Goal: Task Accomplishment & Management: Manage account settings

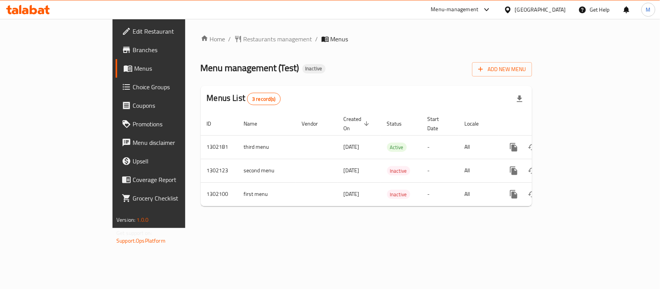
click at [34, 6] on icon at bounding box center [28, 9] width 44 height 9
click at [133, 54] on span "Branches" at bounding box center [175, 49] width 84 height 9
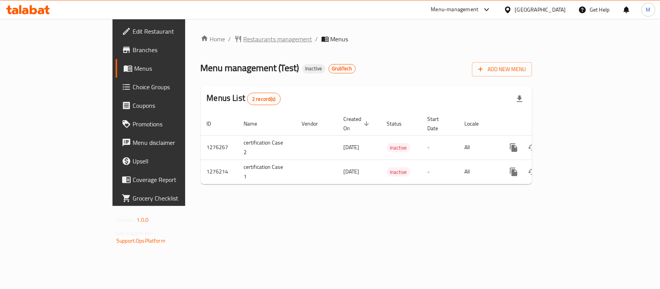
click at [243, 36] on span "Restaurants management" at bounding box center [277, 38] width 69 height 9
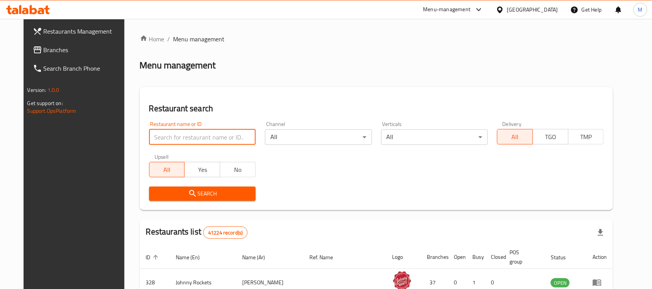
click at [185, 143] on input "search" at bounding box center [202, 136] width 107 height 15
paste input "29108"
type input "29108"
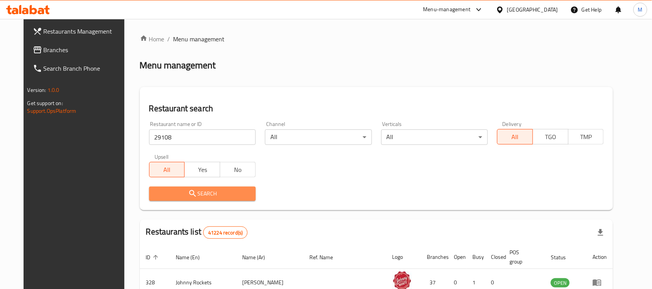
click at [173, 188] on button "Search" at bounding box center [202, 194] width 107 height 14
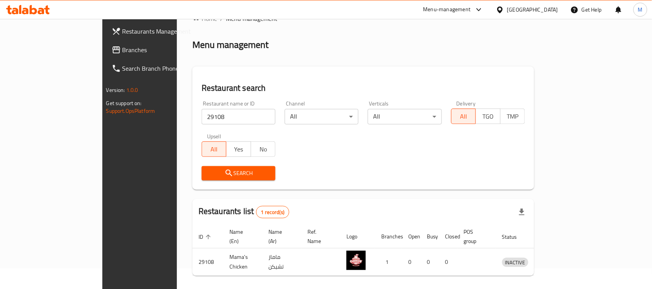
scroll to position [41, 0]
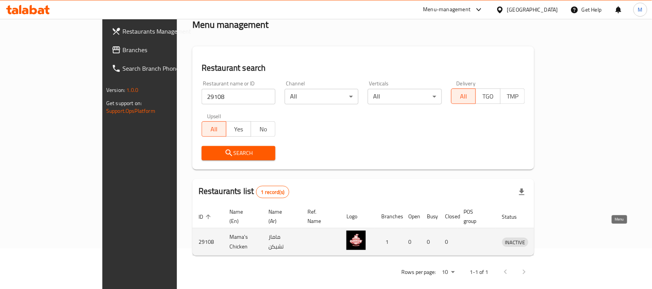
click at [558, 237] on link "enhanced table" at bounding box center [551, 241] width 14 height 9
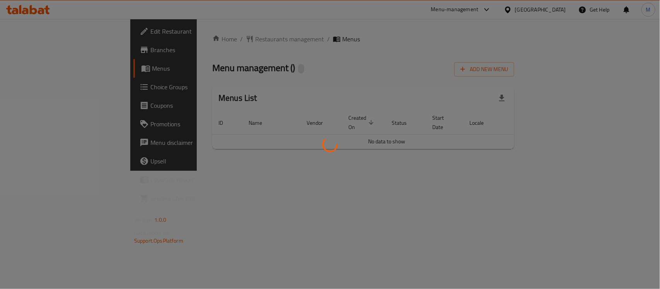
click at [625, 230] on div at bounding box center [330, 144] width 660 height 289
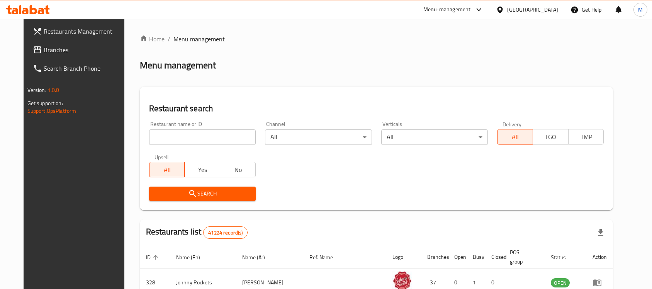
scroll to position [41, 0]
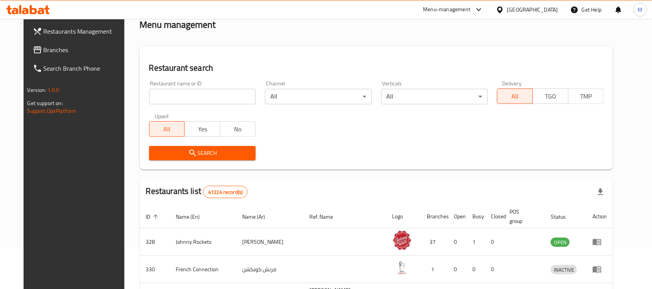
click at [167, 100] on input "search" at bounding box center [202, 96] width 107 height 15
paste input "29108"
type input "29108"
click button "Search" at bounding box center [202, 153] width 107 height 14
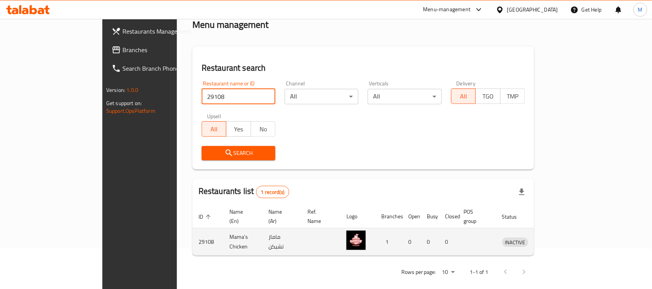
click at [496, 228] on td "enhanced table" at bounding box center [477, 241] width 38 height 27
click at [565, 238] on td "enhanced table" at bounding box center [551, 241] width 27 height 27
click at [558, 237] on link "enhanced table" at bounding box center [551, 241] width 14 height 9
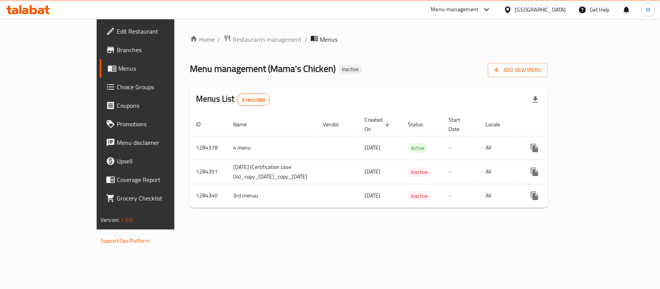
click at [117, 28] on span "Edit Restaurant" at bounding box center [159, 31] width 84 height 9
click at [233, 42] on span "Restaurants management" at bounding box center [267, 38] width 69 height 9
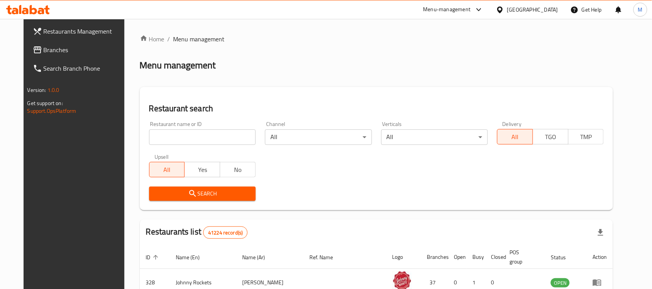
click at [170, 136] on input "search" at bounding box center [202, 136] width 107 height 15
paste input "601043"
type input "601043"
click button "Search" at bounding box center [202, 194] width 107 height 14
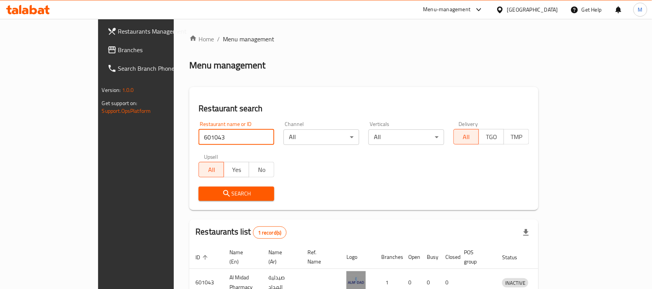
scroll to position [41, 0]
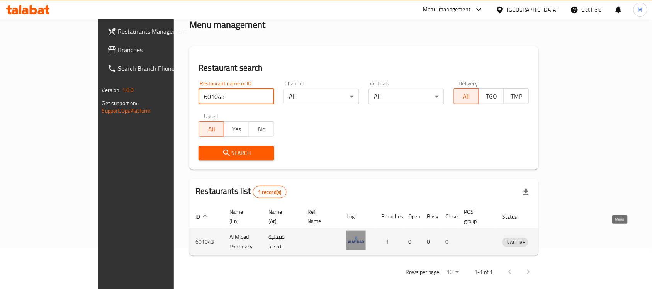
click at [558, 237] on link "enhanced table" at bounding box center [551, 241] width 14 height 9
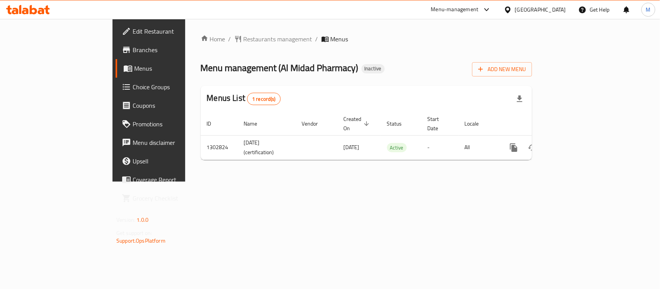
click at [133, 27] on span "Edit Restaurant" at bounding box center [175, 31] width 84 height 9
